Goal: Book appointment/travel/reservation

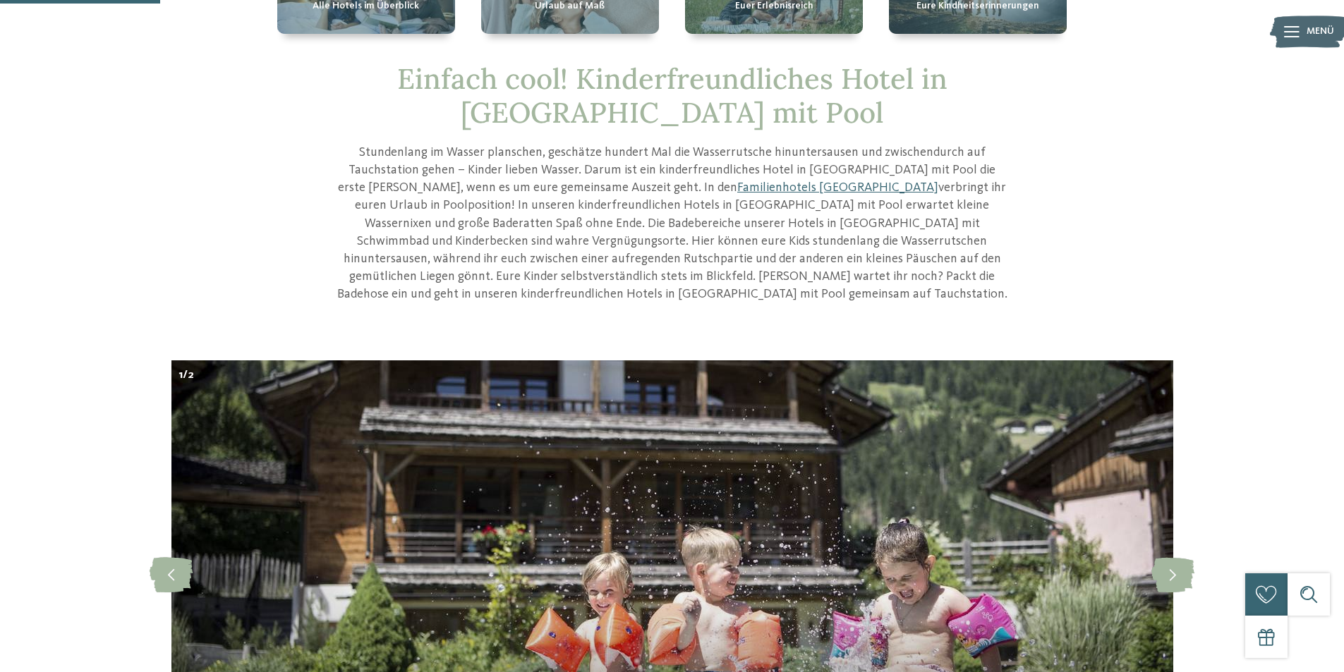
scroll to position [282, 0]
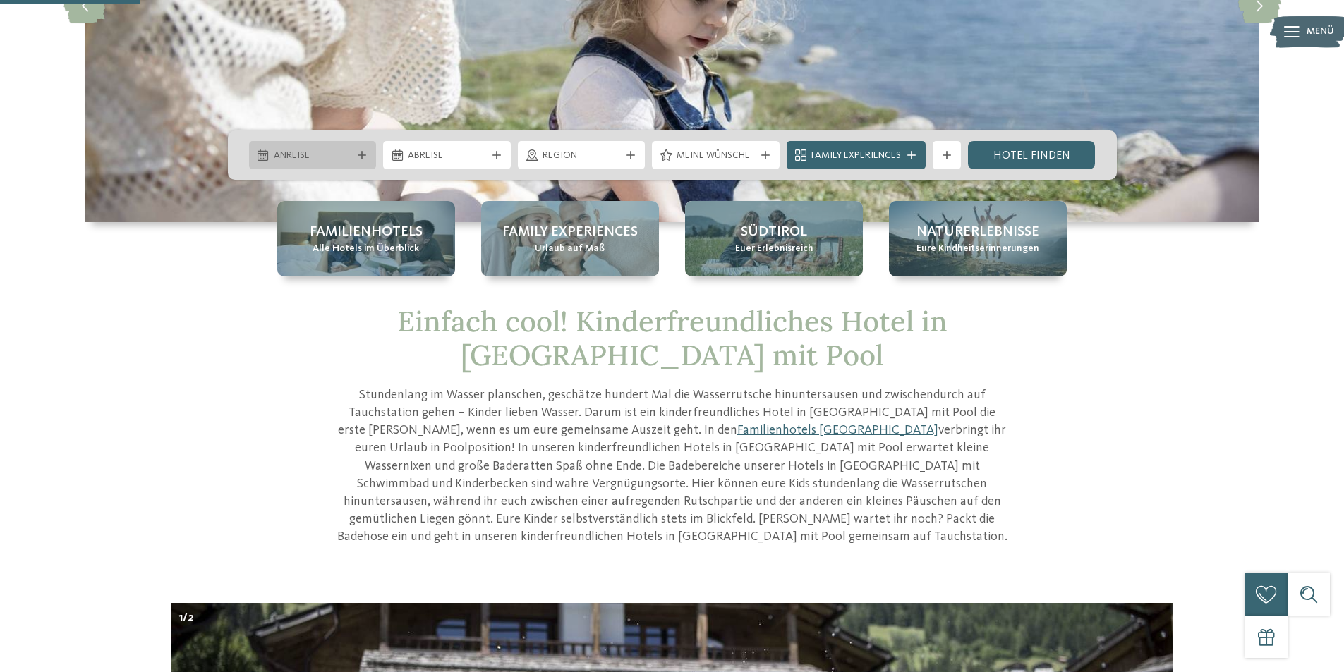
click at [360, 153] on icon at bounding box center [362, 155] width 8 height 8
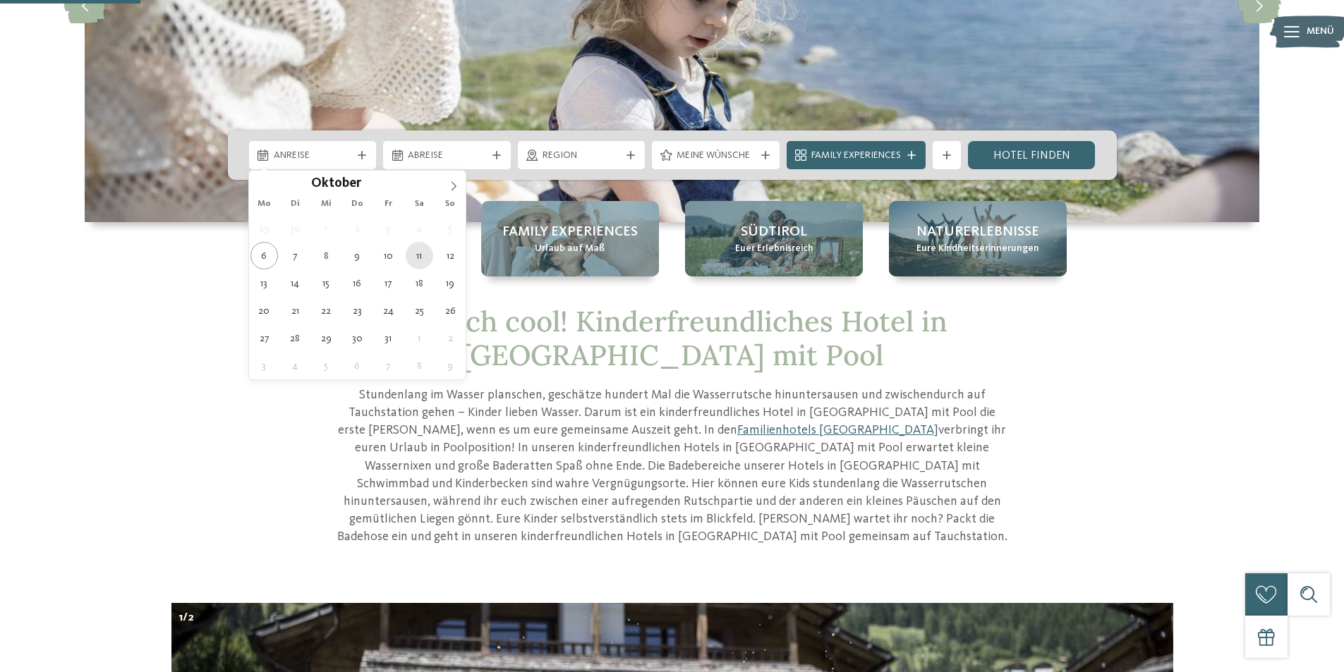
type div "11.10.2025"
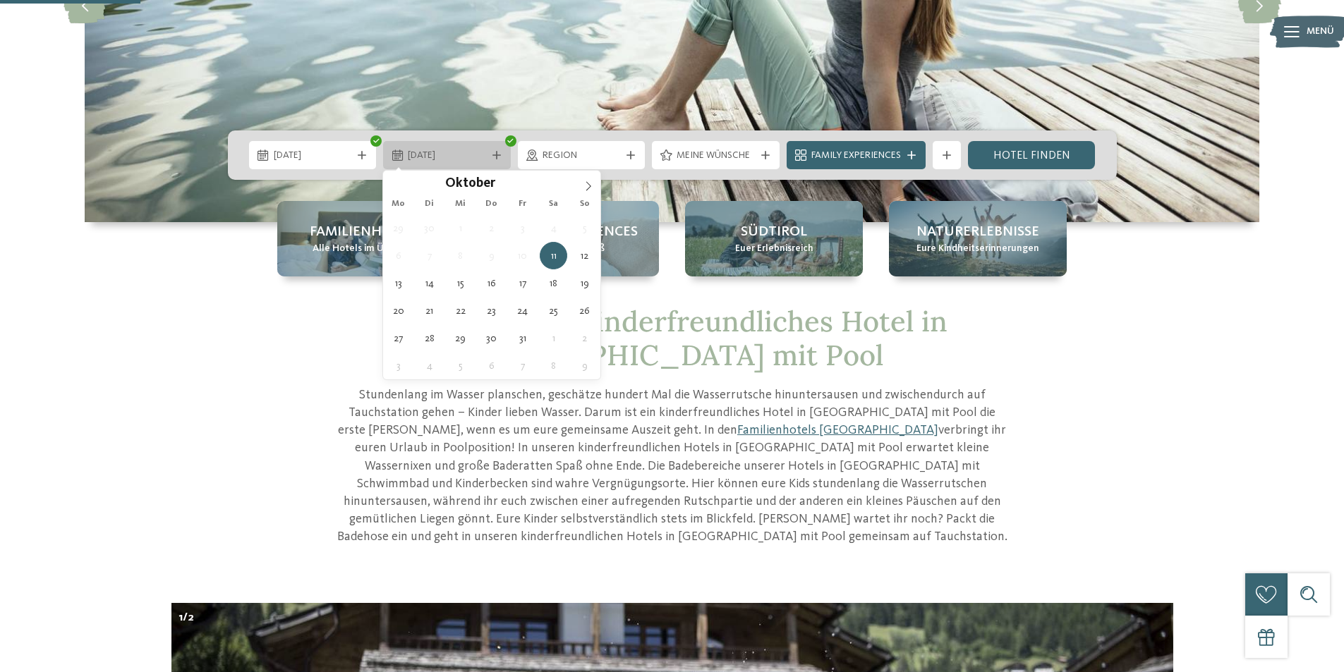
click at [477, 161] on span "11.10.2025" at bounding box center [447, 156] width 78 height 14
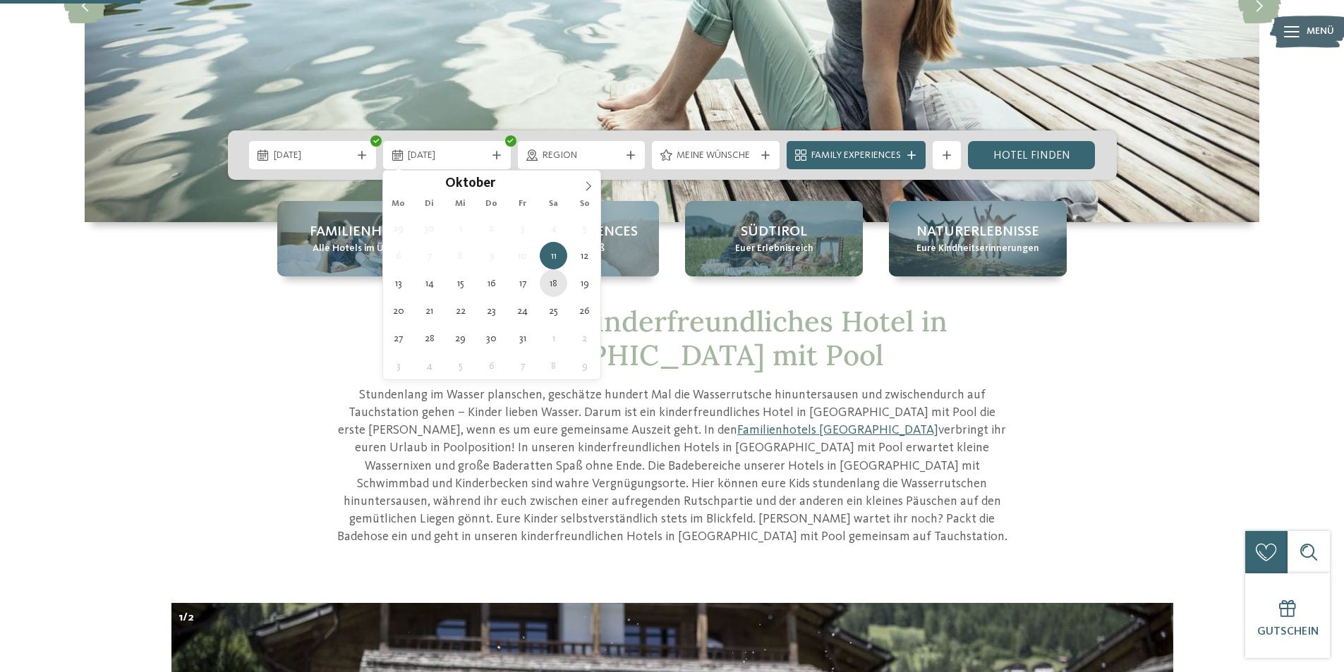
type div "18.10.2025"
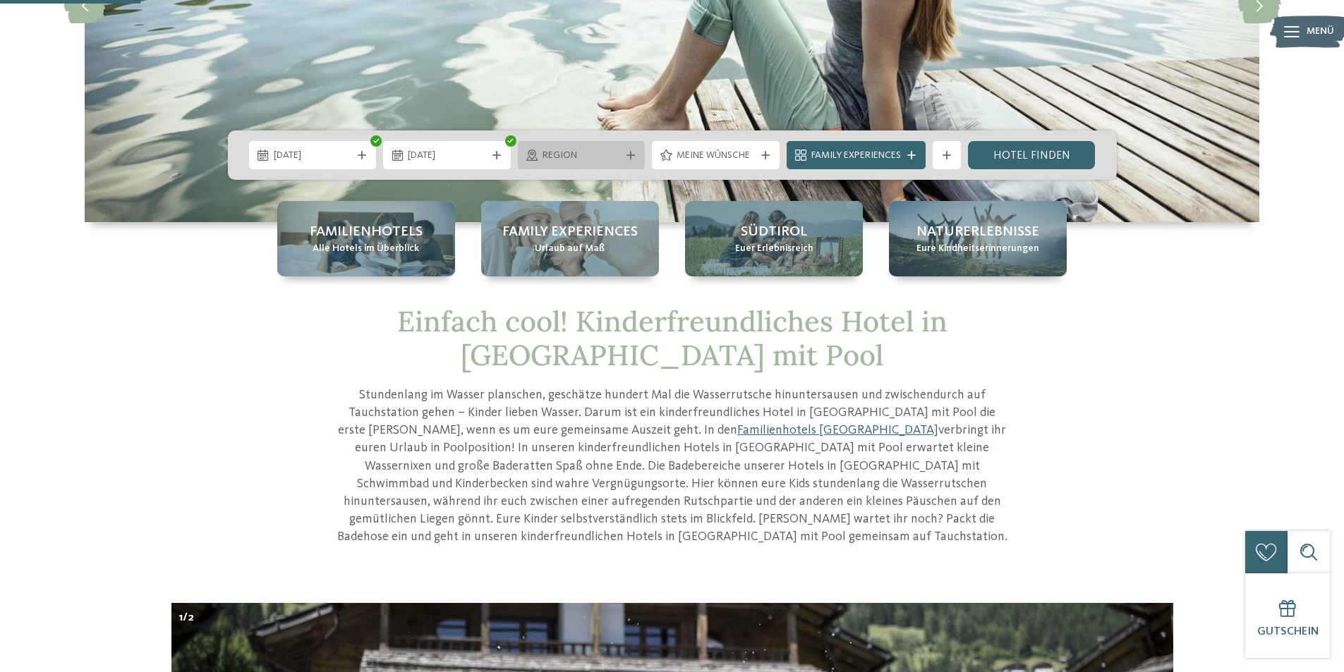
click at [588, 150] on span "Region" at bounding box center [581, 156] width 78 height 14
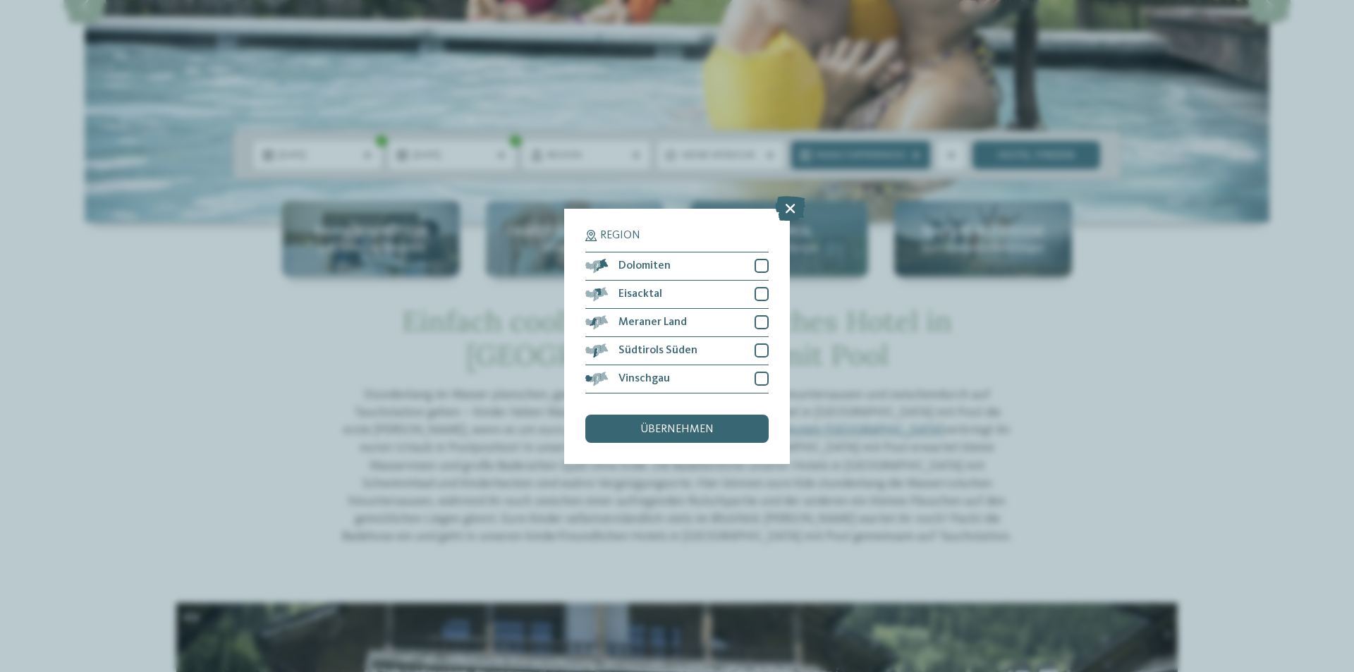
click at [786, 208] on icon at bounding box center [790, 207] width 30 height 25
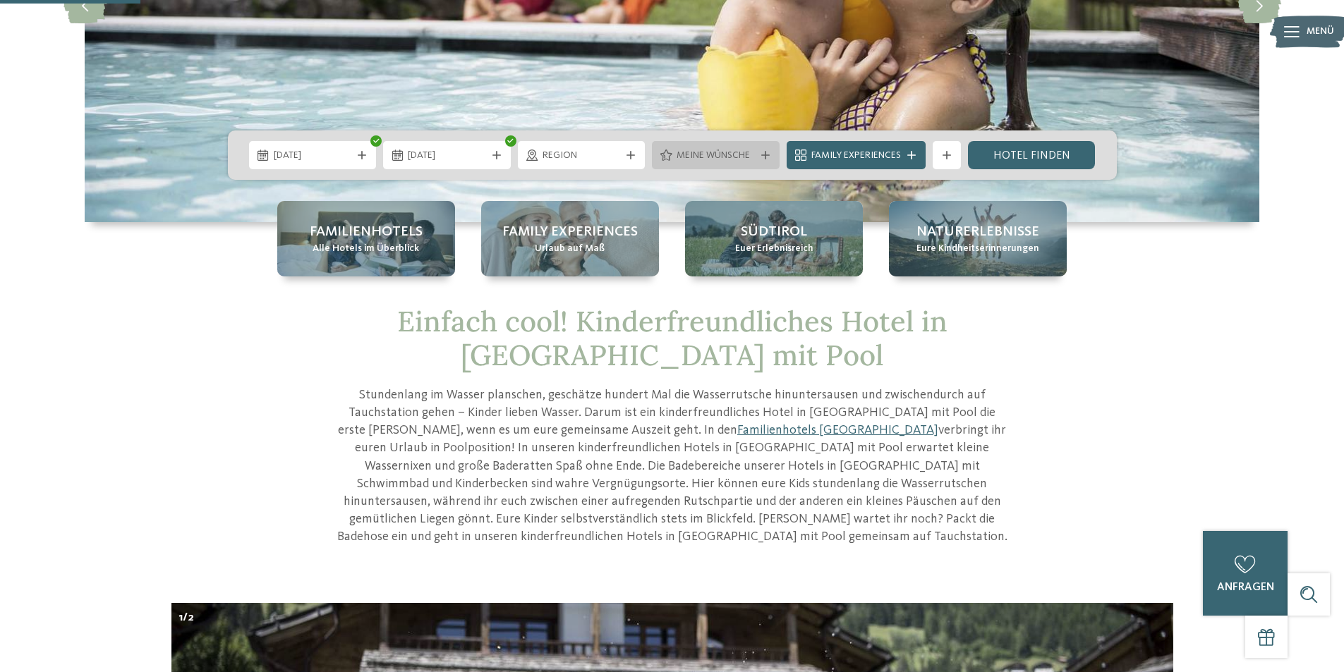
click at [762, 157] on icon at bounding box center [765, 155] width 8 height 8
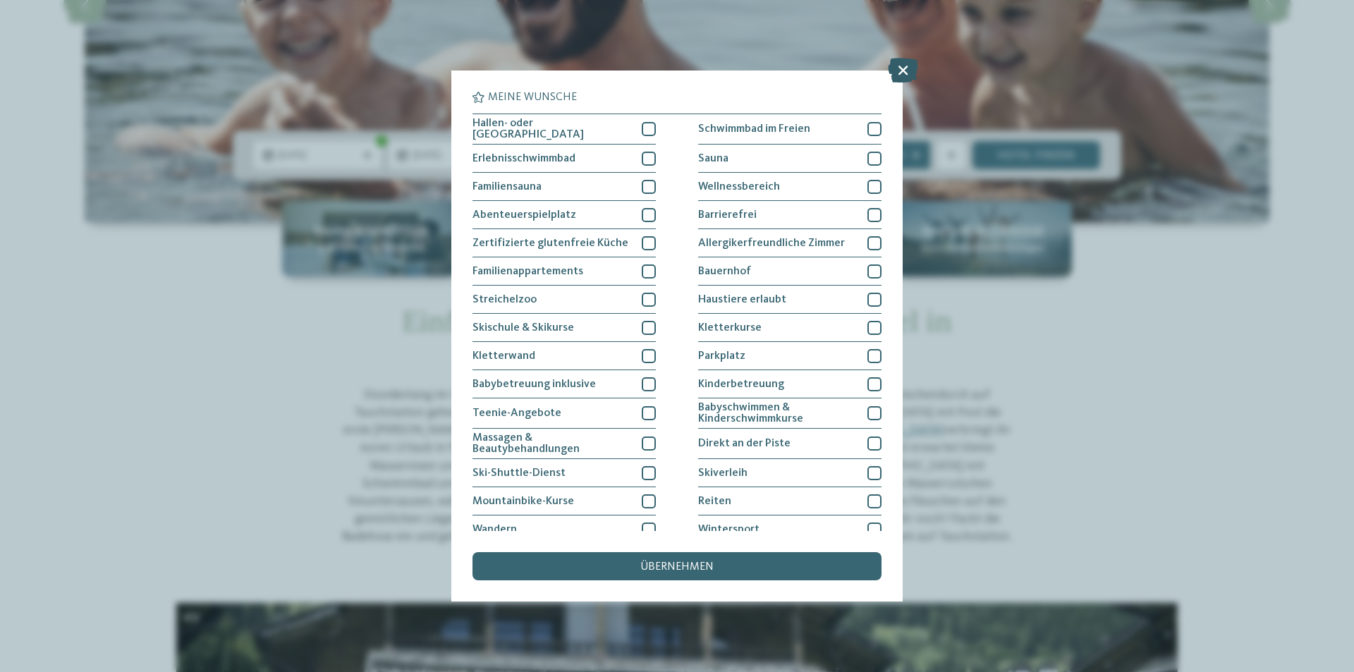
click at [901, 63] on icon at bounding box center [903, 70] width 30 height 25
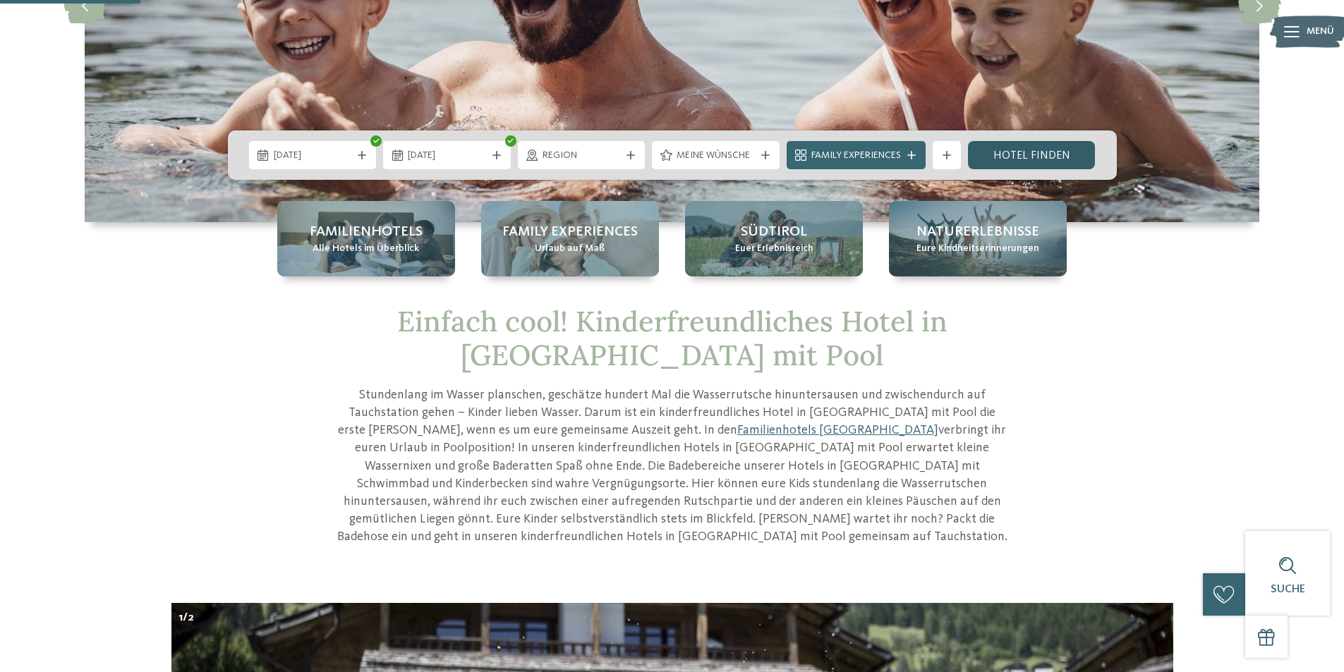
click at [1004, 155] on link "Hotel finden" at bounding box center [1032, 155] width 128 height 28
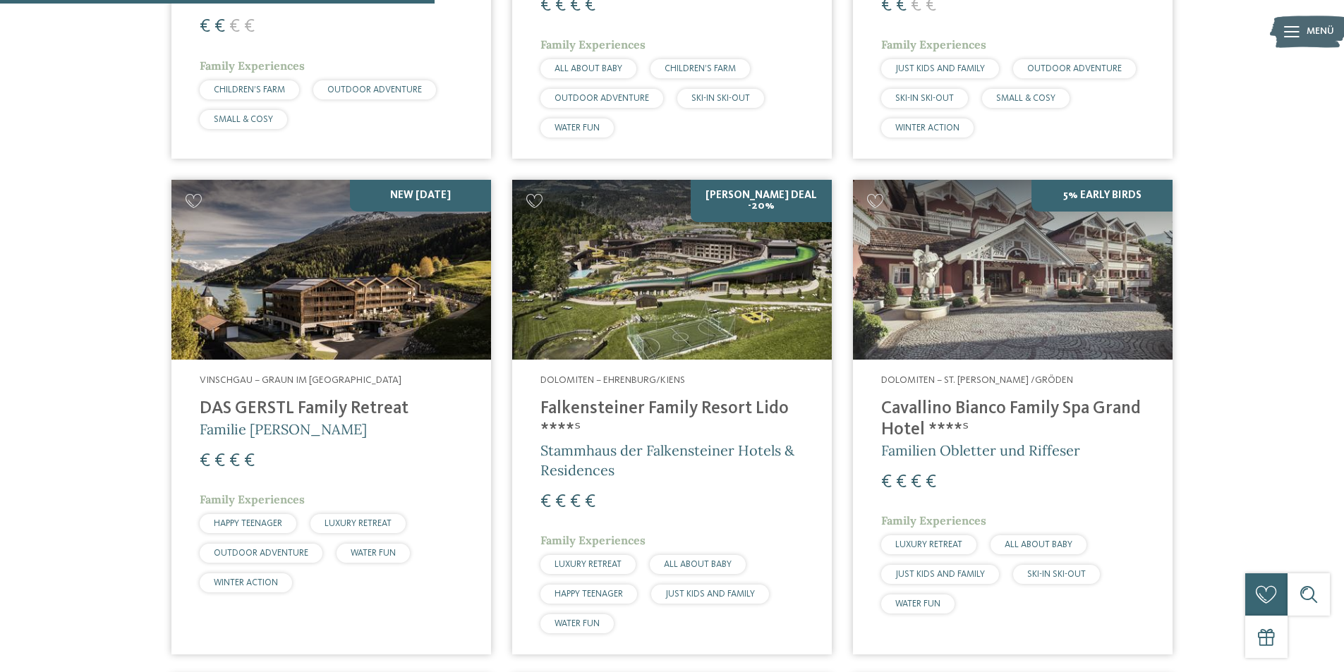
scroll to position [1309, 0]
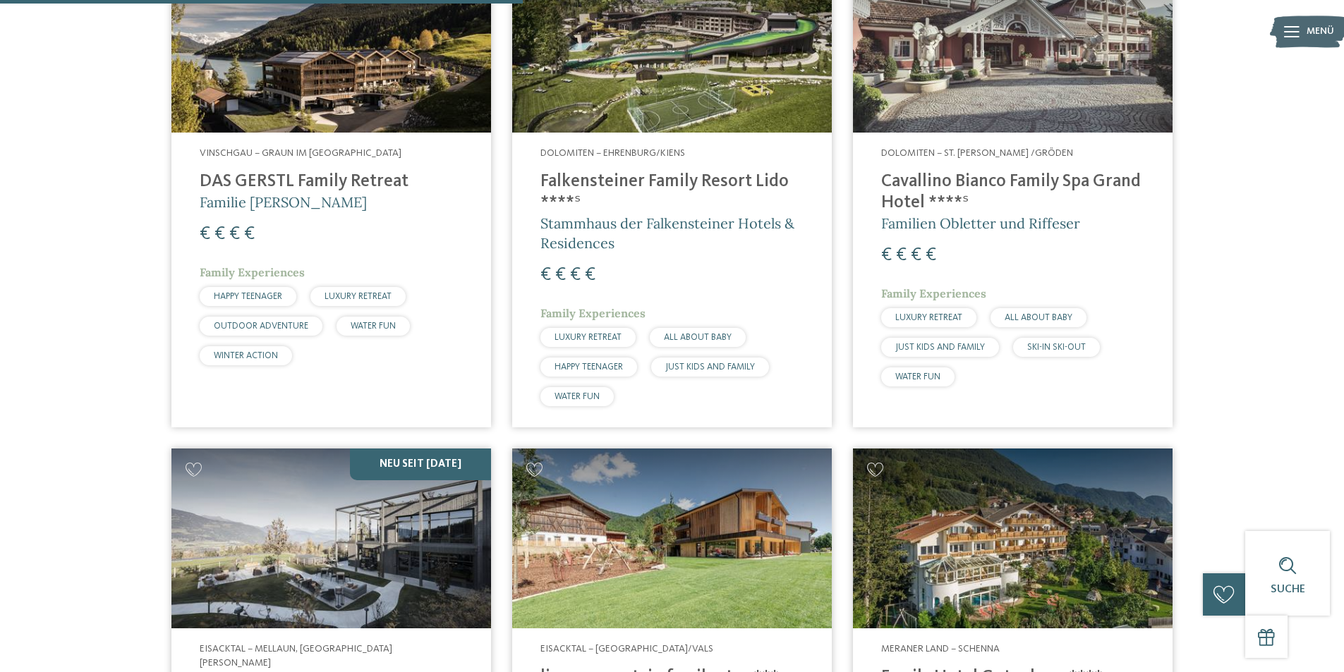
click at [90, 270] on div "20 / 27 Meraner Land – Naturns TYROL Family Retreat Familie Brunner € € € €" at bounding box center [672, 646] width 1171 height 3280
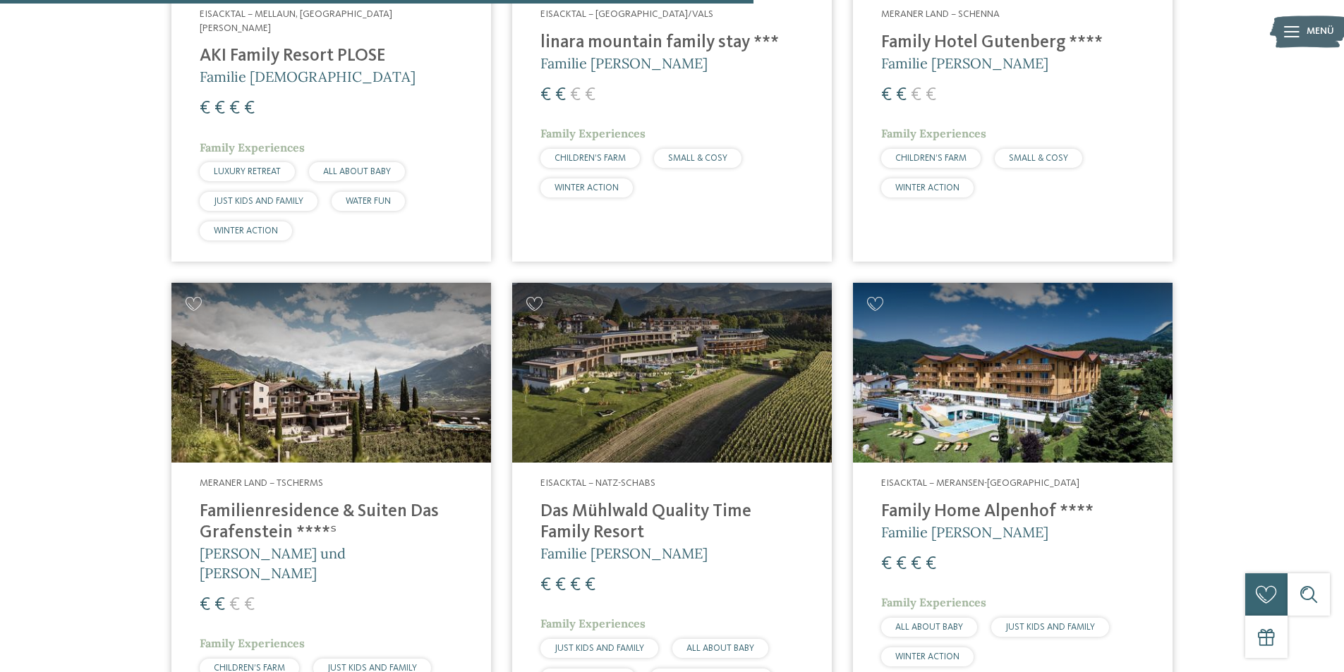
scroll to position [2226, 0]
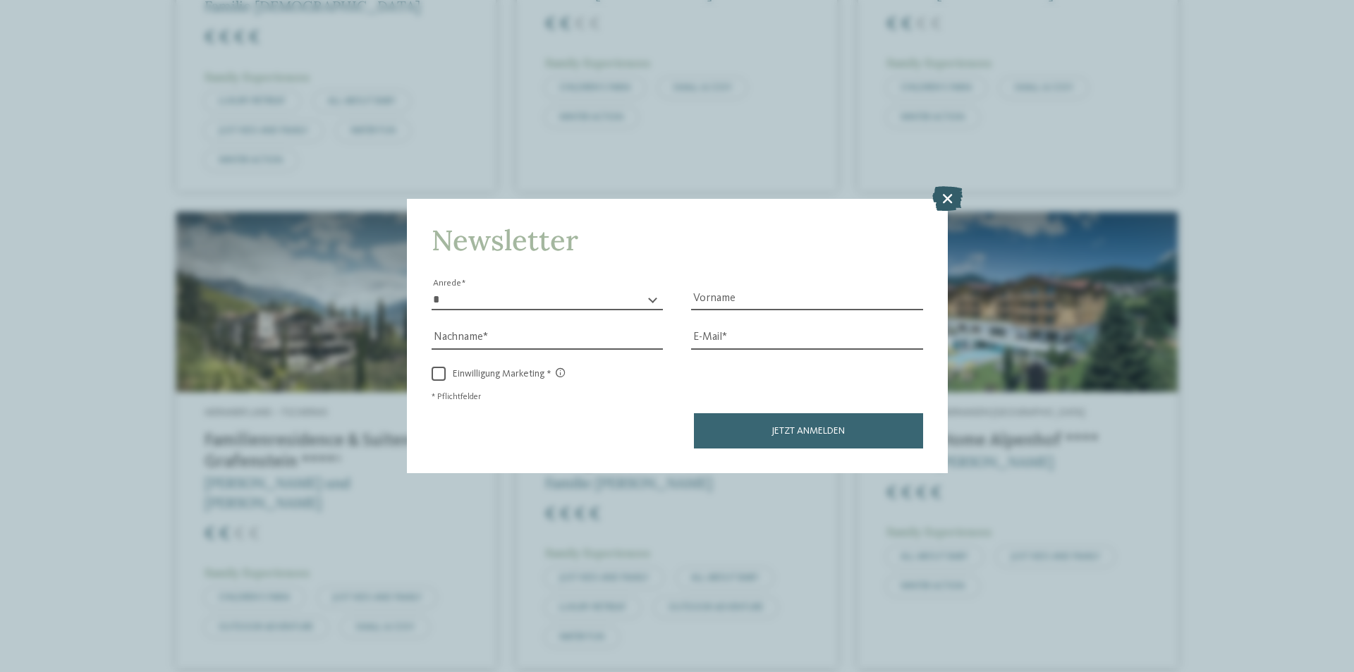
click at [945, 206] on icon at bounding box center [947, 198] width 30 height 25
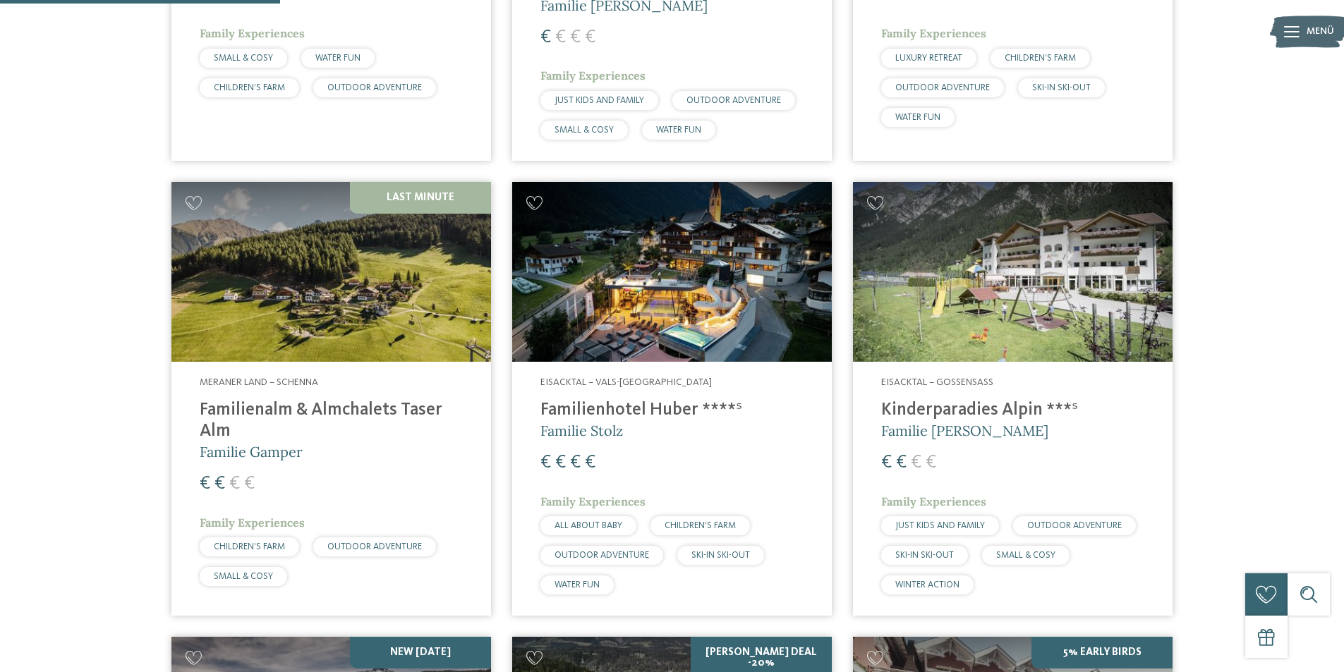
scroll to position [815, 0]
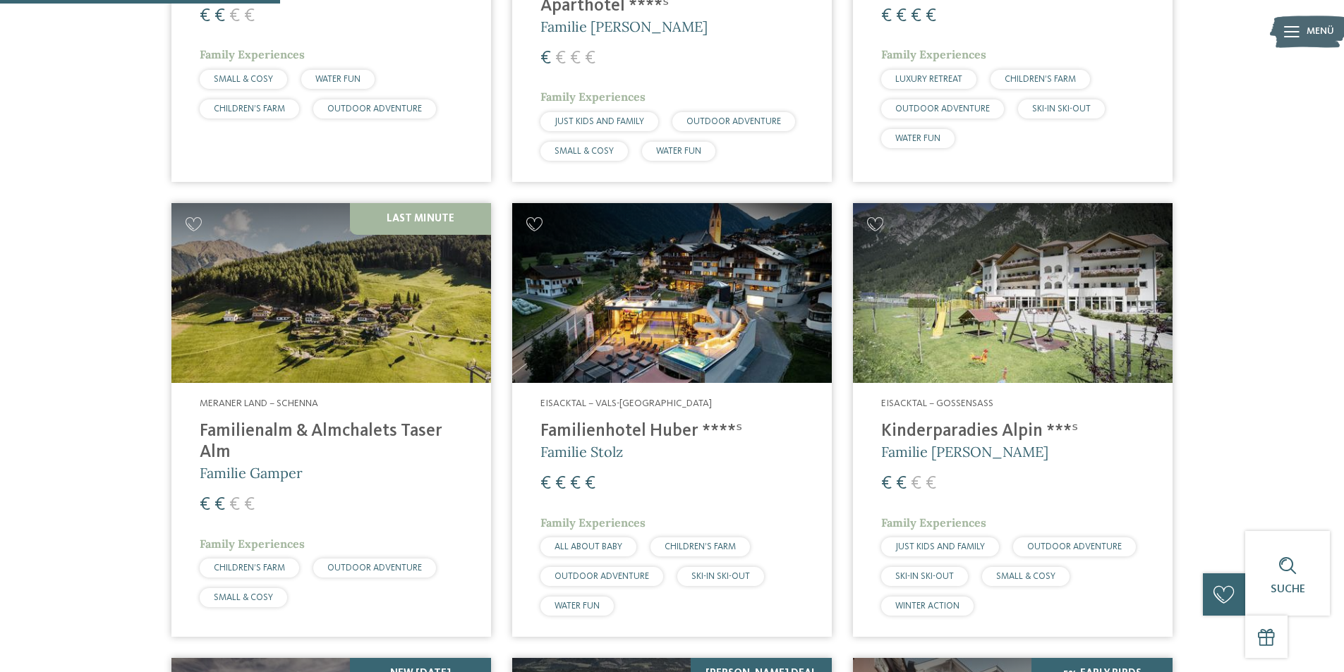
click at [675, 287] on img at bounding box center [671, 293] width 319 height 180
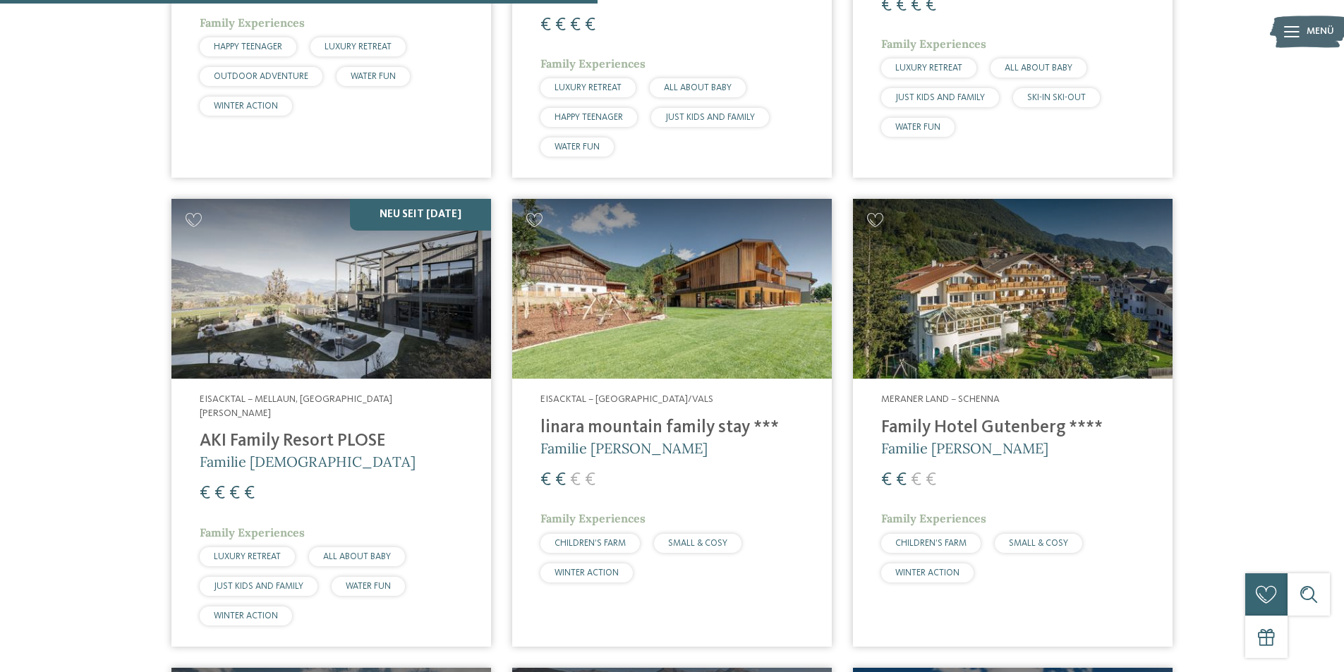
scroll to position [1803, 0]
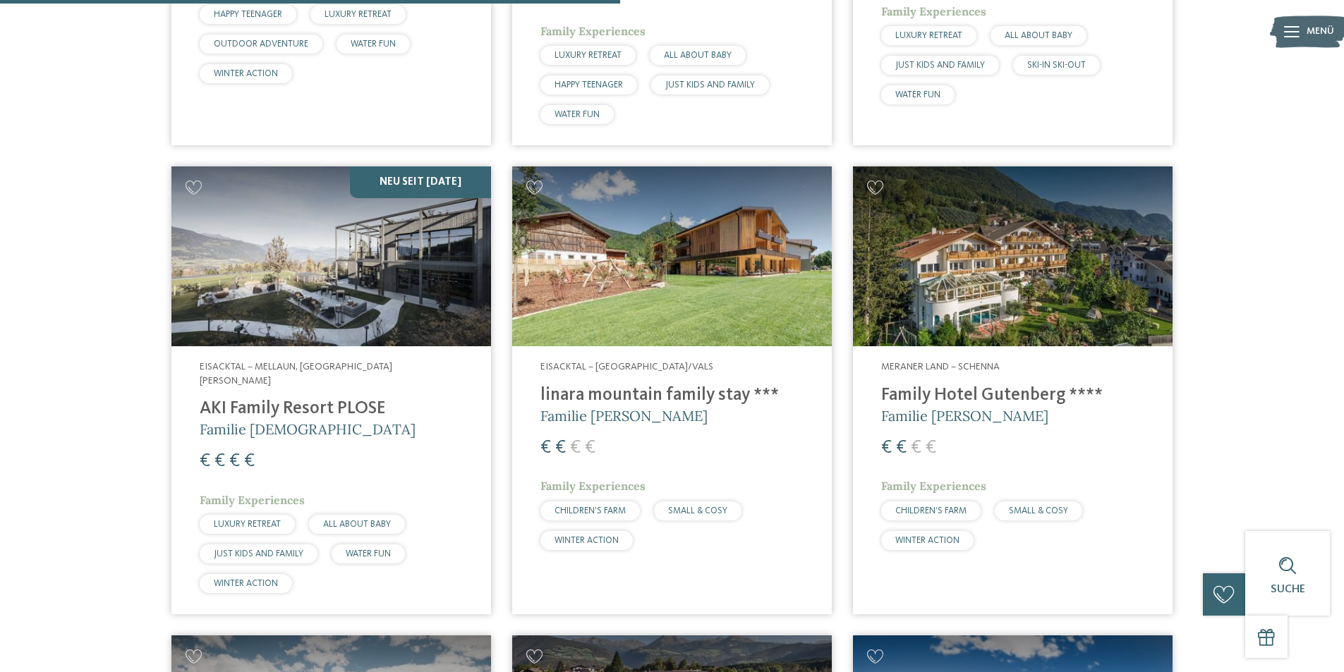
click at [408, 243] on img at bounding box center [330, 256] width 319 height 180
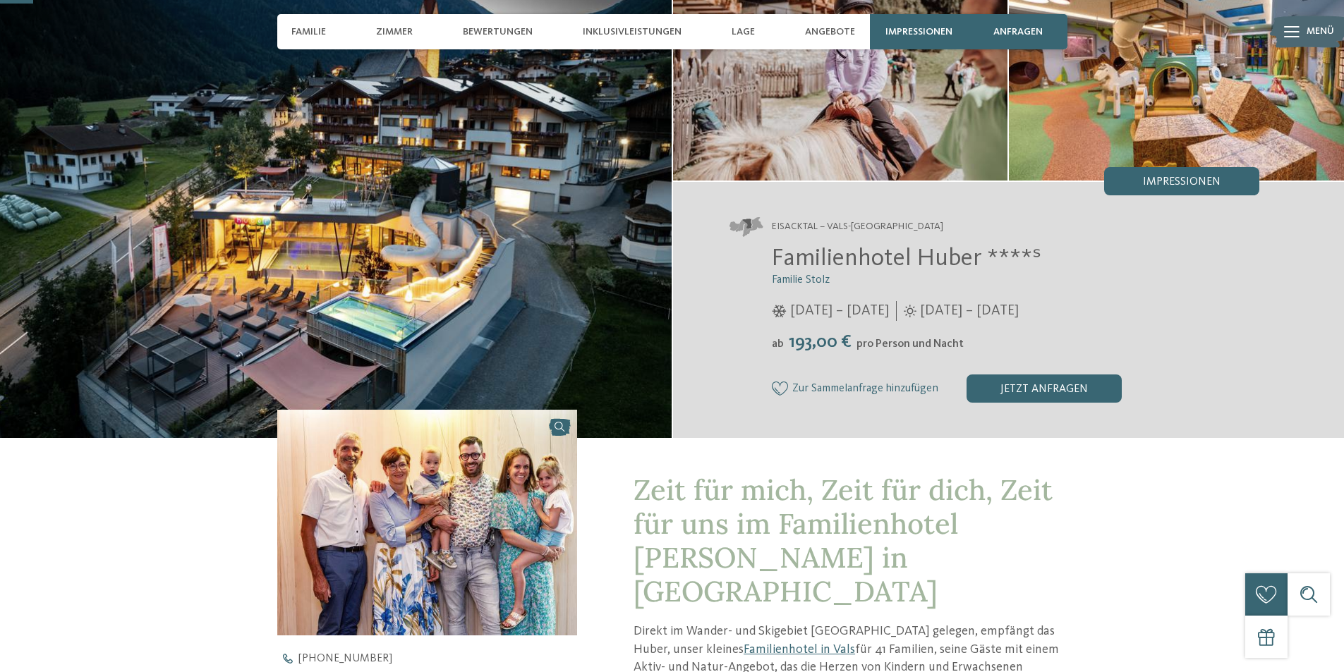
scroll to position [71, 0]
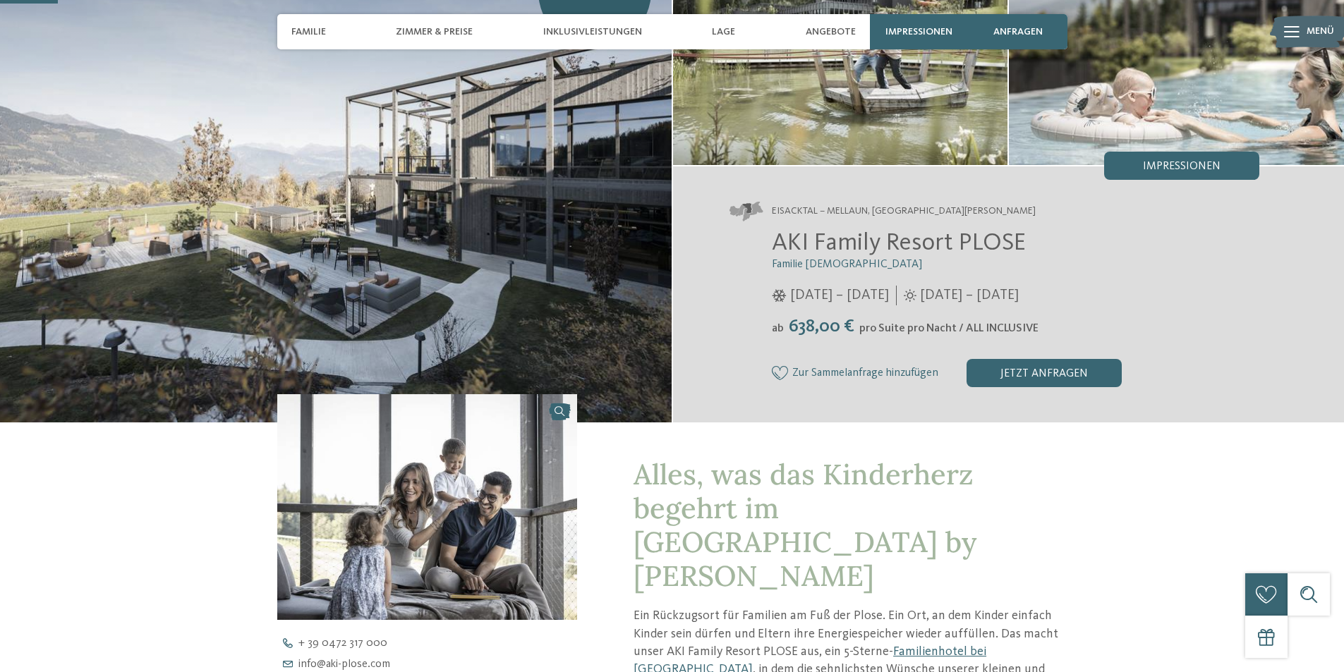
scroll to position [141, 0]
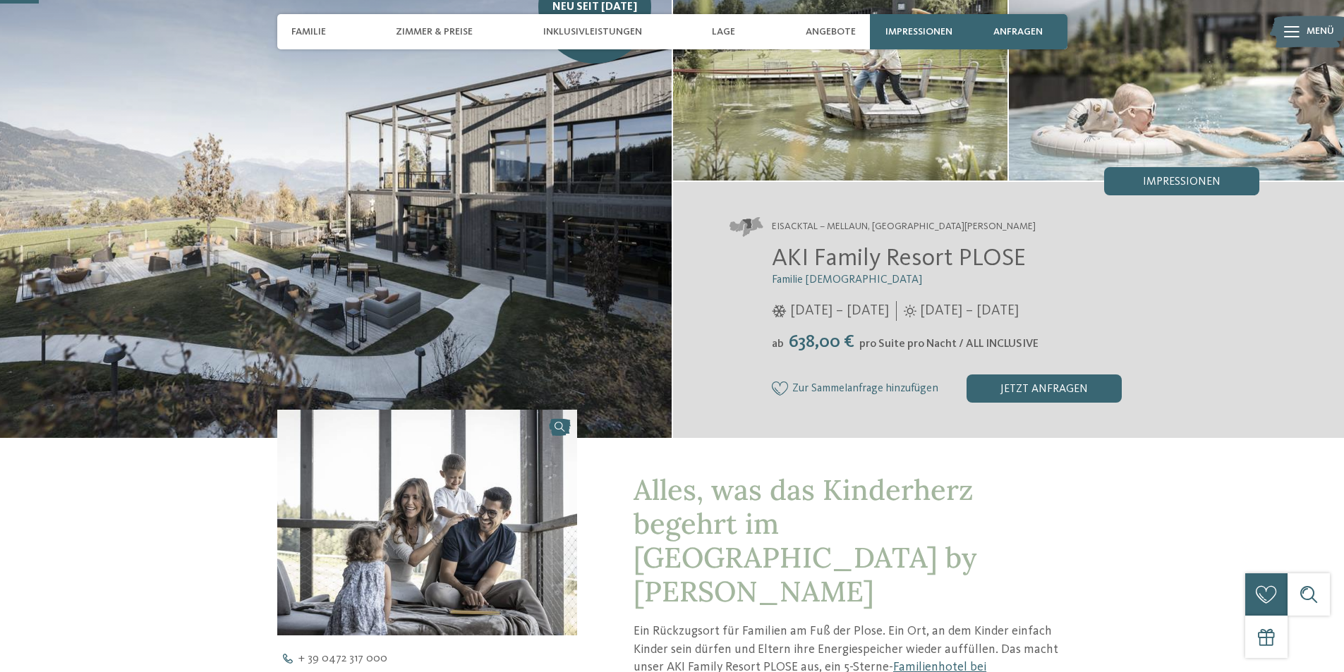
click at [1183, 182] on span "Impressionen" at bounding box center [1182, 181] width 78 height 11
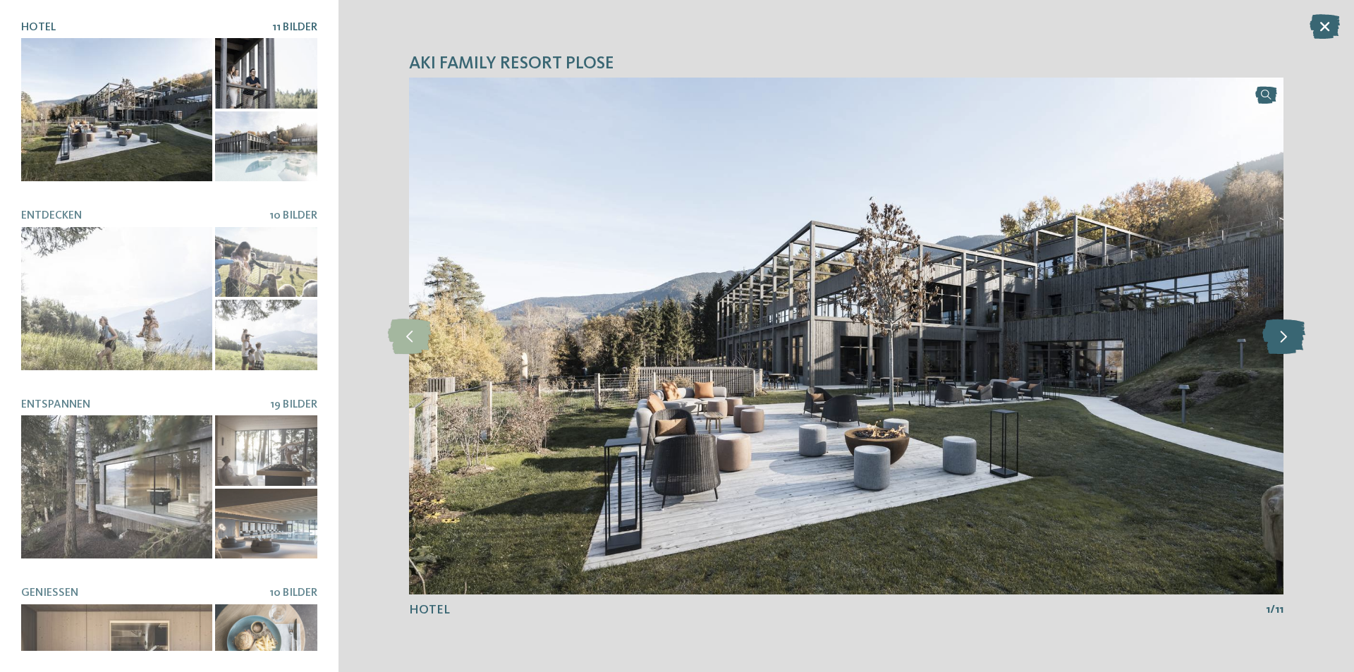
click at [1277, 334] on icon at bounding box center [1283, 336] width 43 height 35
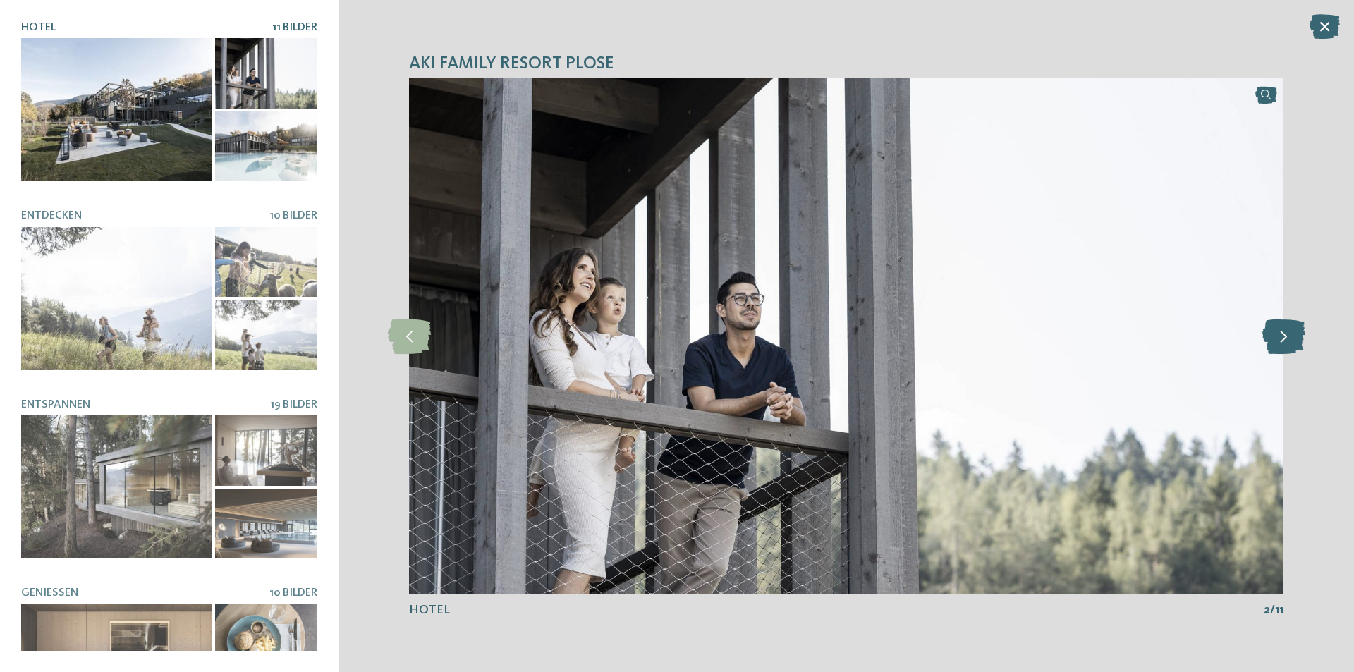
click at [1277, 334] on icon at bounding box center [1283, 336] width 43 height 35
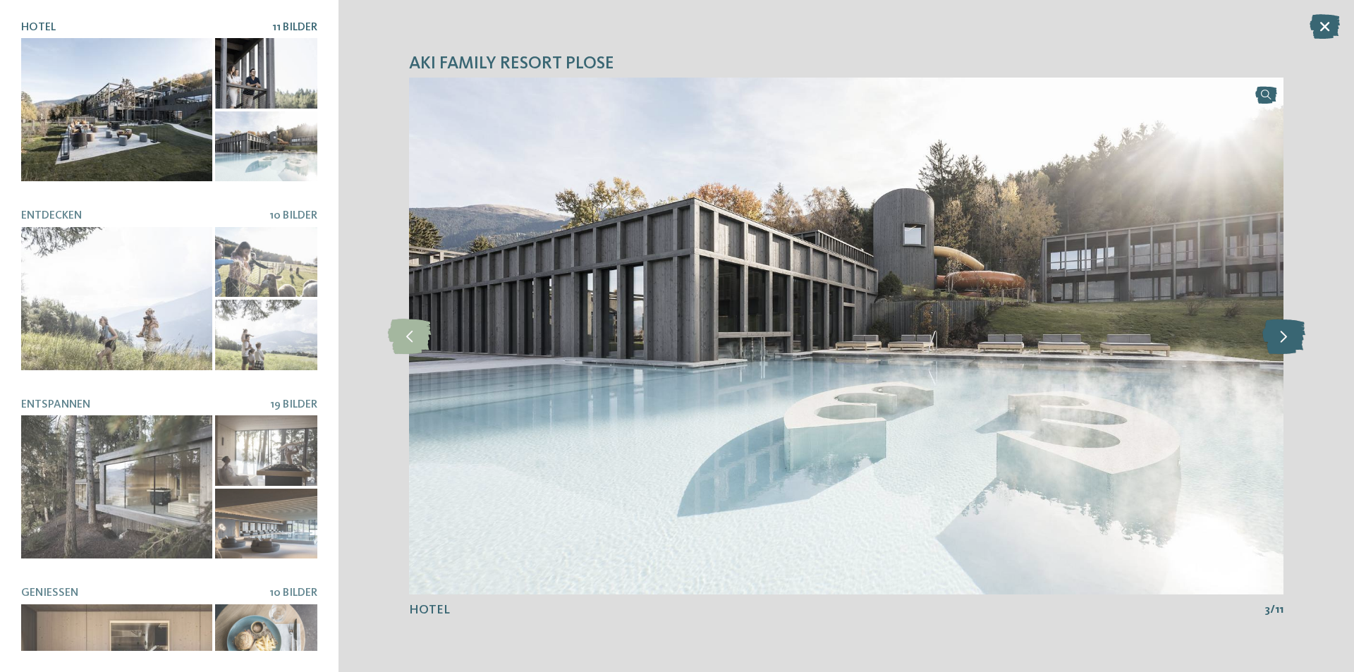
click at [1277, 334] on icon at bounding box center [1283, 336] width 43 height 35
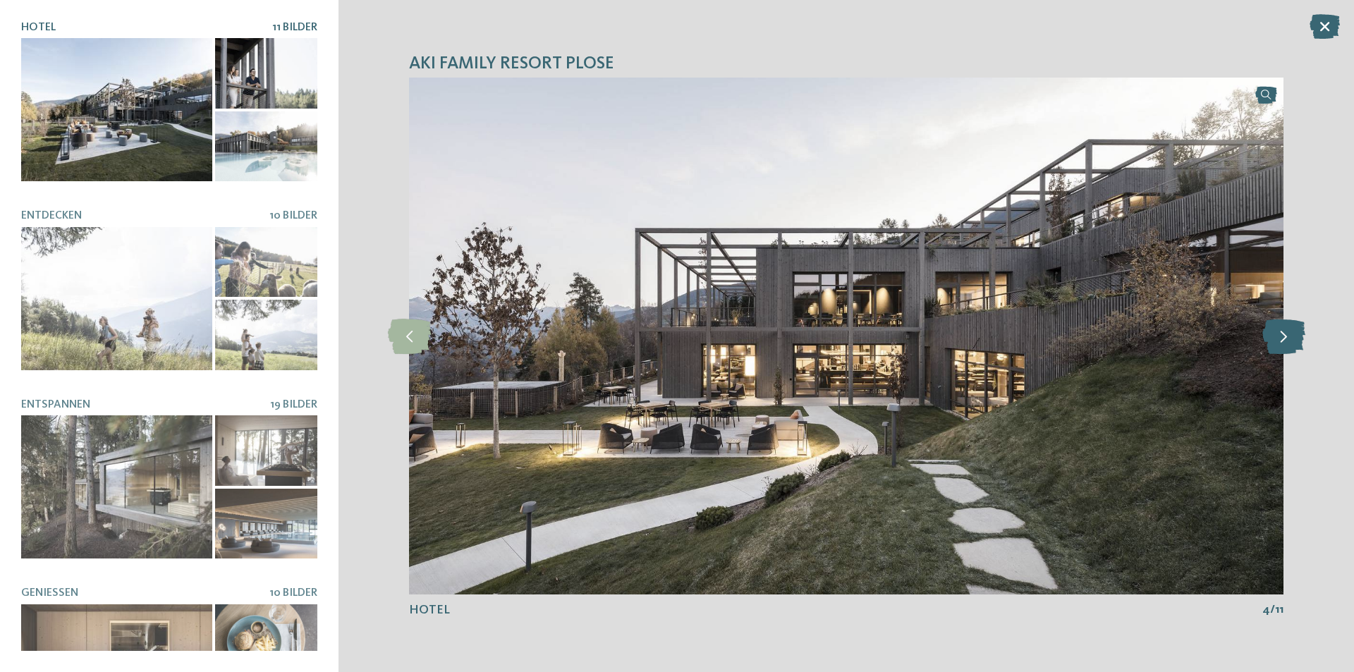
click at [1277, 334] on icon at bounding box center [1283, 336] width 43 height 35
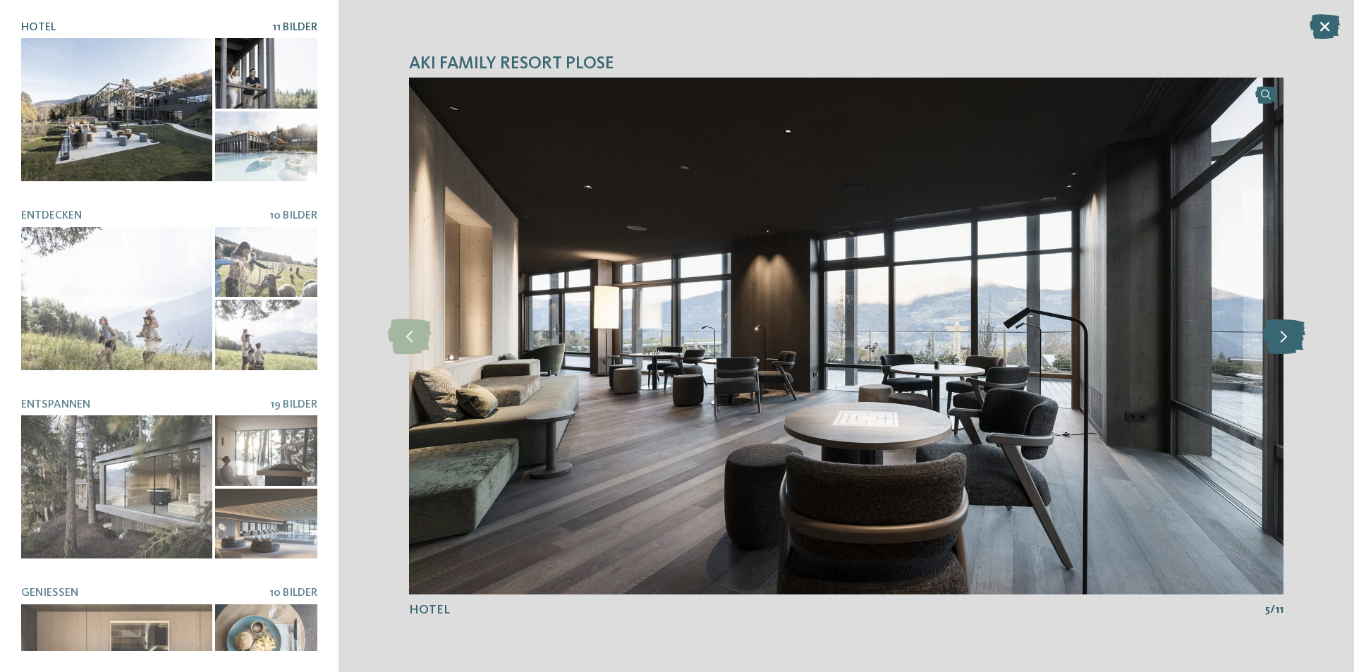
click at [1277, 334] on icon at bounding box center [1283, 336] width 43 height 35
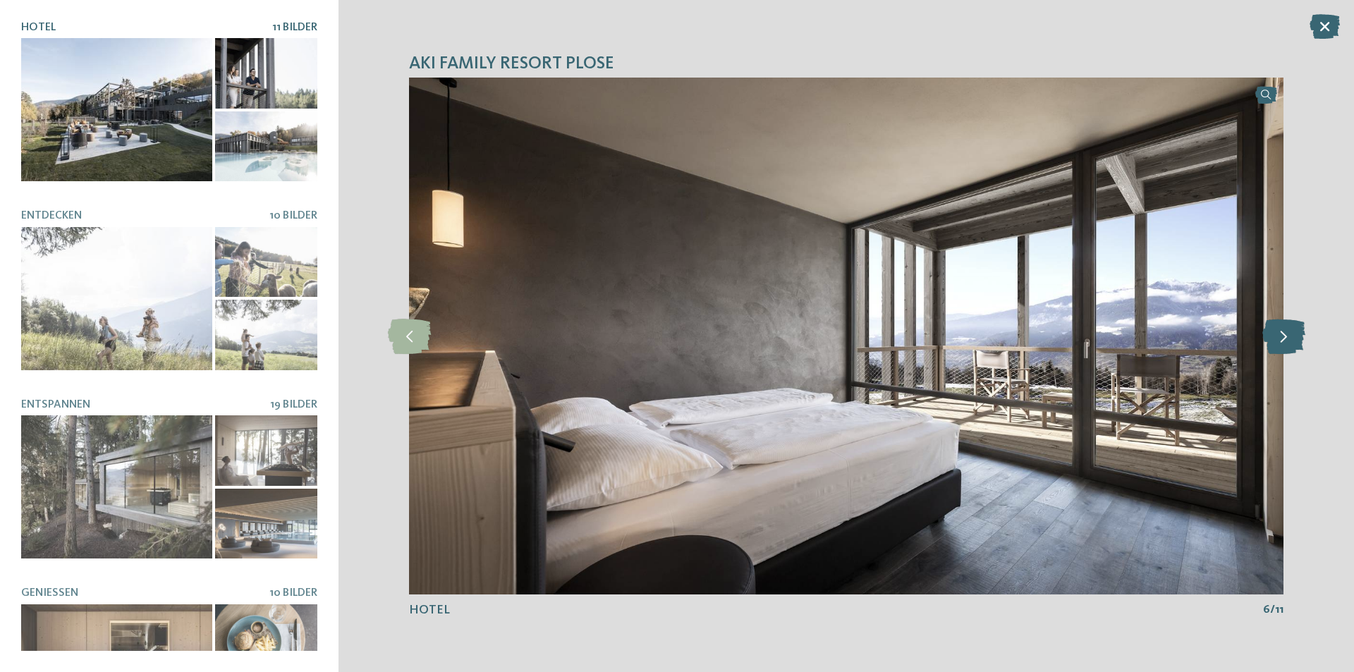
click at [1277, 334] on icon at bounding box center [1283, 336] width 43 height 35
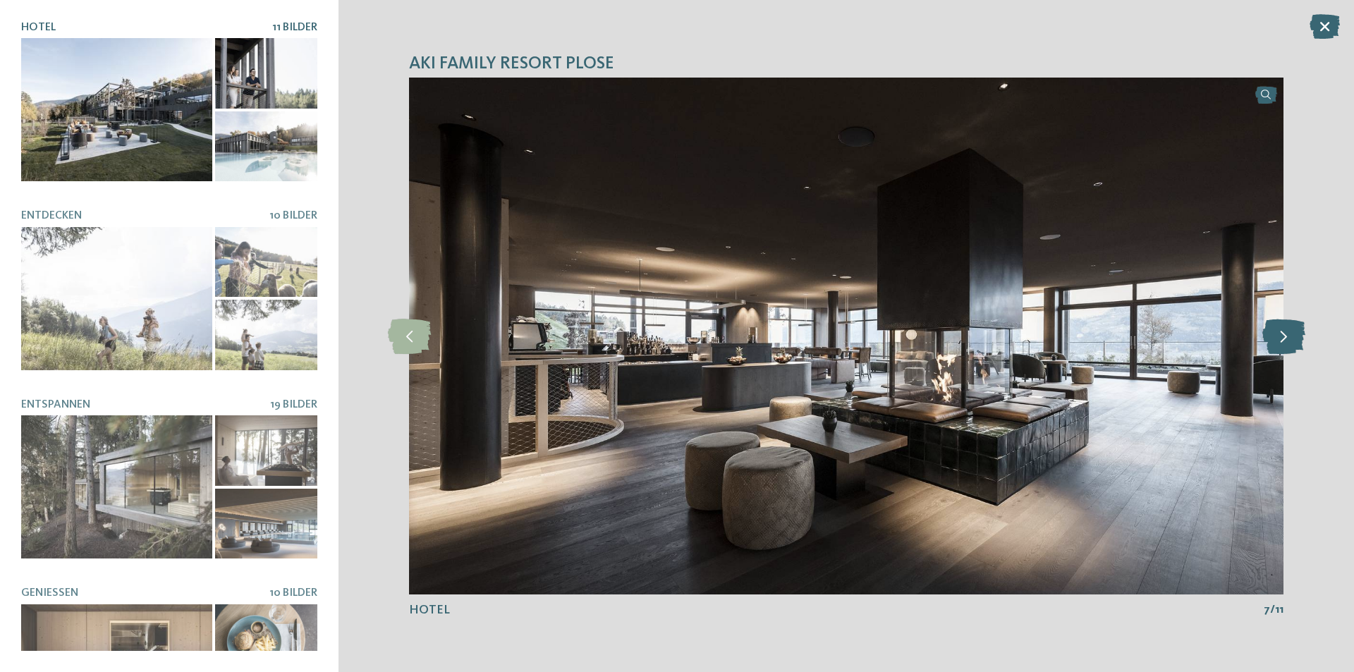
click at [1277, 334] on icon at bounding box center [1283, 336] width 43 height 35
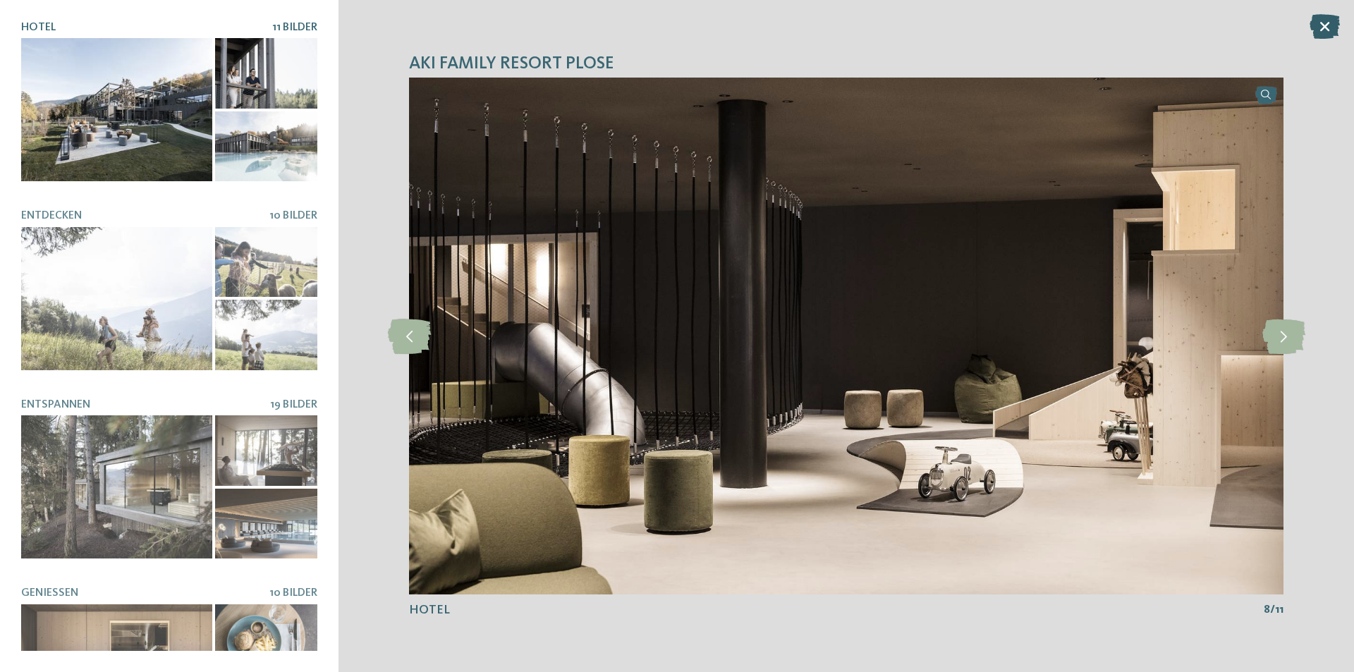
click at [1325, 20] on icon at bounding box center [1325, 26] width 30 height 25
